Goal: Information Seeking & Learning: Learn about a topic

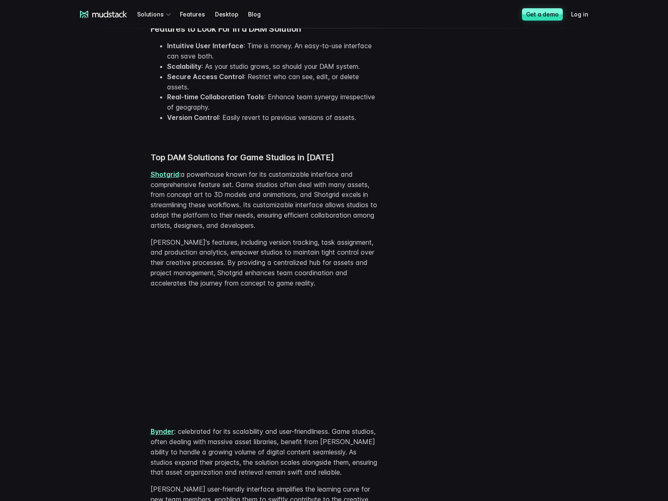
scroll to position [705, 0]
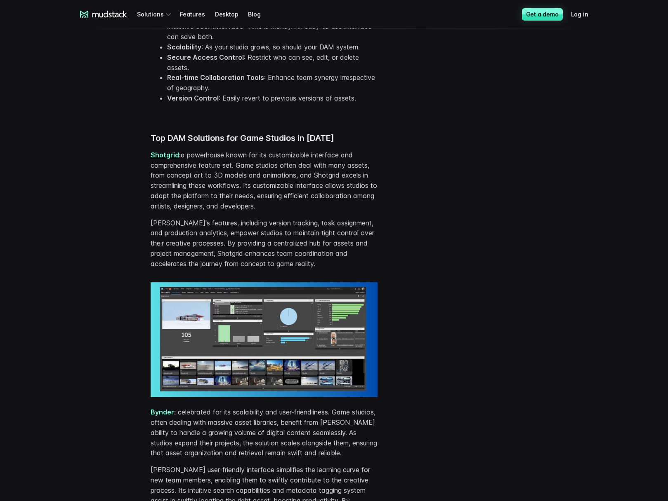
click at [261, 325] on img at bounding box center [264, 339] width 227 height 115
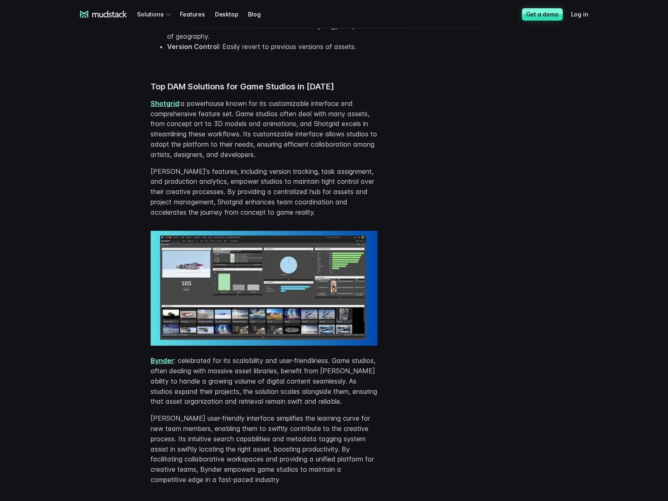
scroll to position [819, 0]
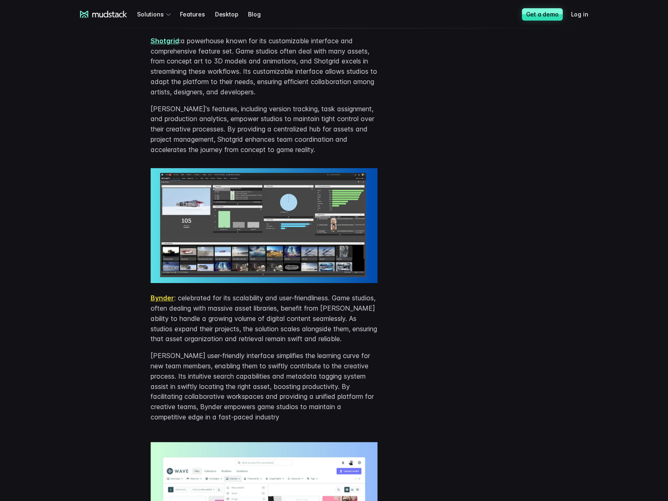
click at [160, 300] on link "Bynder" at bounding box center [163, 298] width 24 height 8
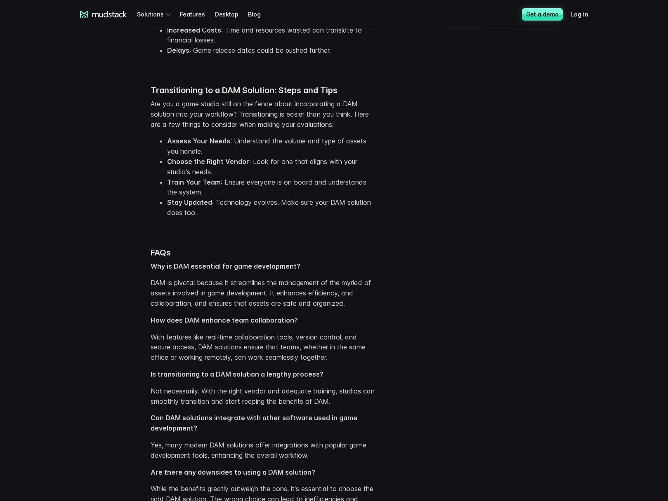
scroll to position [2122, 0]
